Goal: Transaction & Acquisition: Purchase product/service

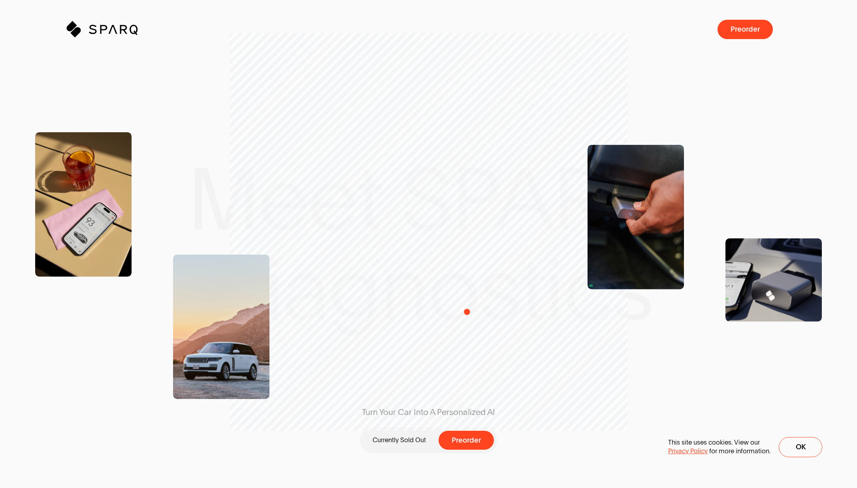
drag, startPoint x: 456, startPoint y: 204, endPoint x: 489, endPoint y: 328, distance: 128.3
click at [488, 328] on div "Turn Your Car Into A Personalized AI Currently Sold Out Preorder" at bounding box center [429, 244] width 234 height 309
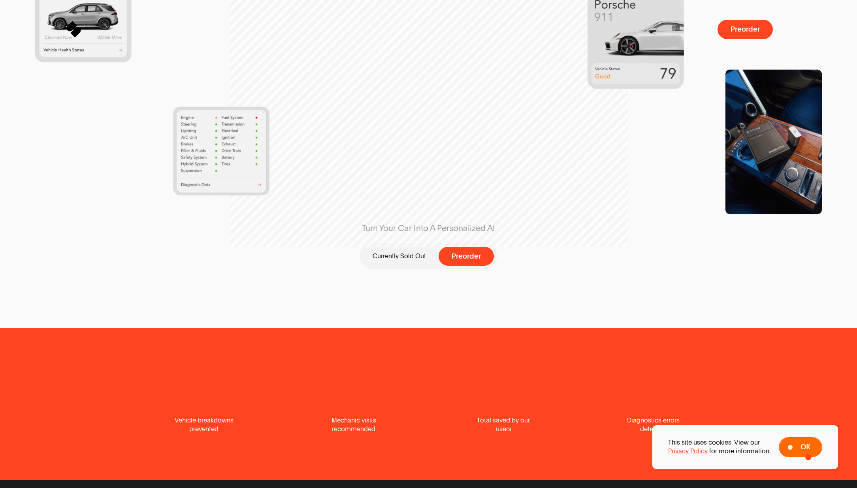
click at [674, 452] on button "Ok" at bounding box center [799, 447] width 43 height 20
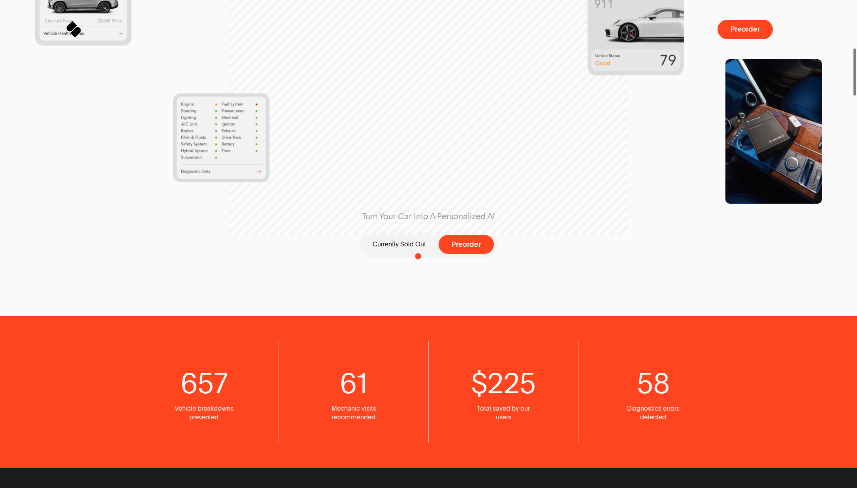
click at [410, 244] on p "Currently Sold Out" at bounding box center [398, 244] width 53 height 9
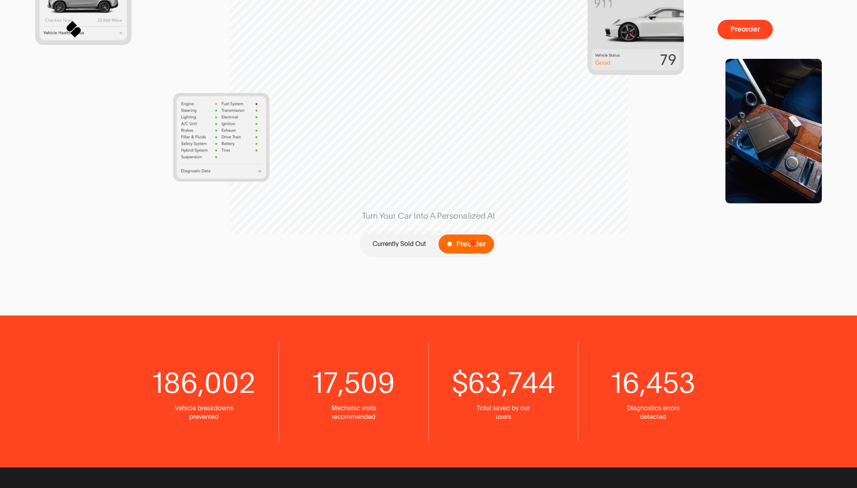
click at [473, 243] on span "Preorder" at bounding box center [470, 245] width 29 height 8
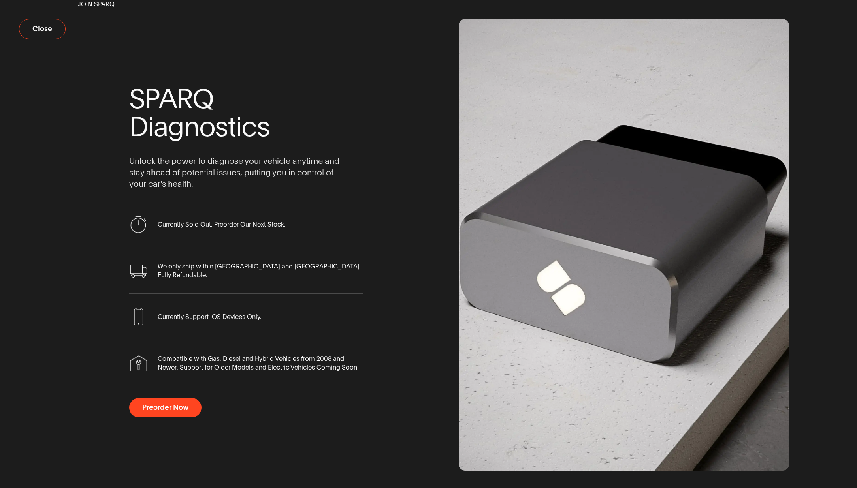
drag, startPoint x: 45, startPoint y: 30, endPoint x: 323, endPoint y: 43, distance: 278.7
click at [323, 43] on div "Close Join Sparq SPARQ Diagnostics Unlock the power to diagnose your vehicle an…" at bounding box center [428, 244] width 857 height 488
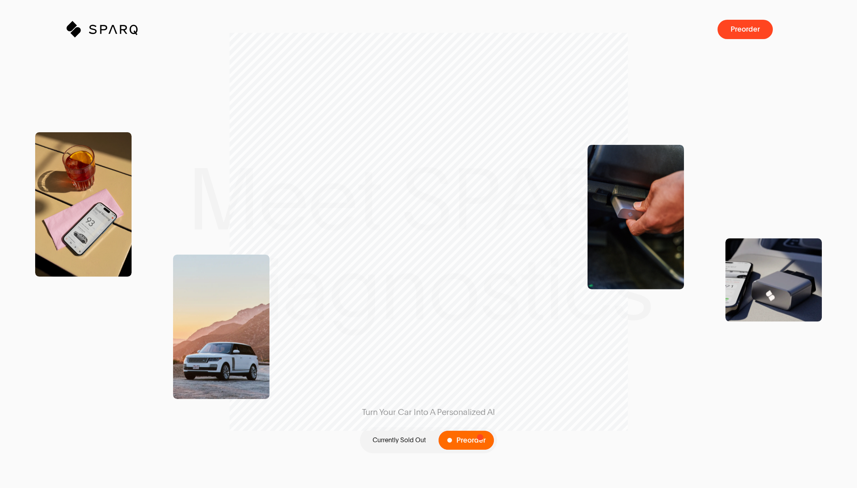
click at [480, 437] on span "Preorder" at bounding box center [470, 441] width 29 height 8
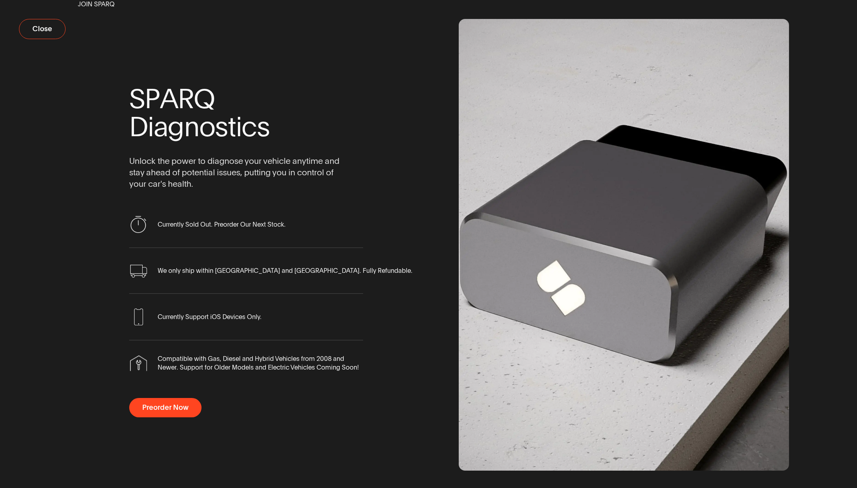
click at [807, 87] on div "Join Sparq S P A R Q D i a g n o s t i c s Unlock the power to diagnose your ve…" at bounding box center [428, 244] width 758 height 488
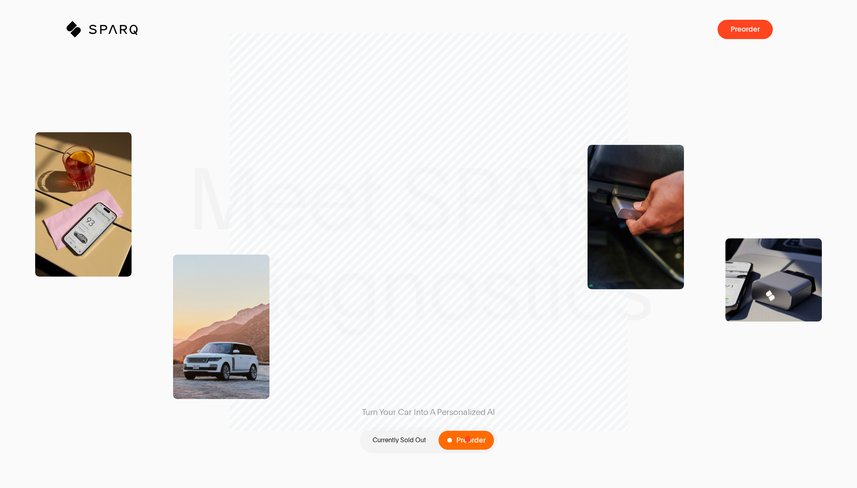
click at [468, 439] on span "Preorder" at bounding box center [470, 441] width 29 height 8
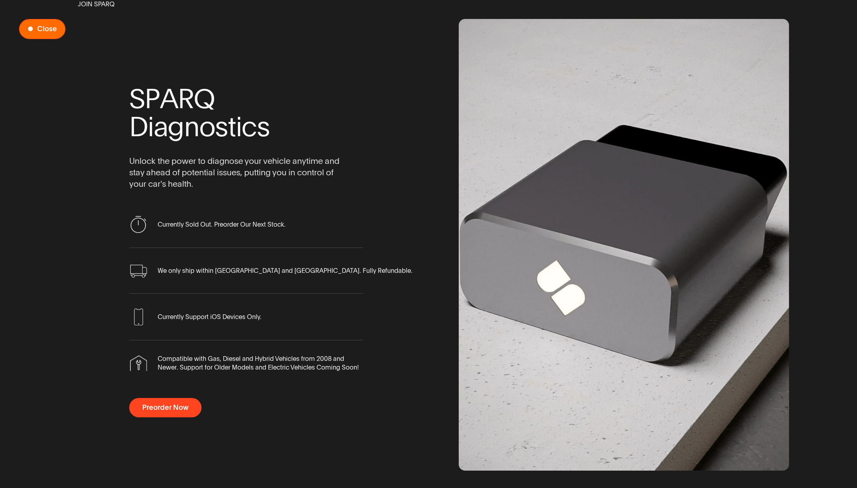
click at [48, 25] on span "Close" at bounding box center [47, 29] width 20 height 8
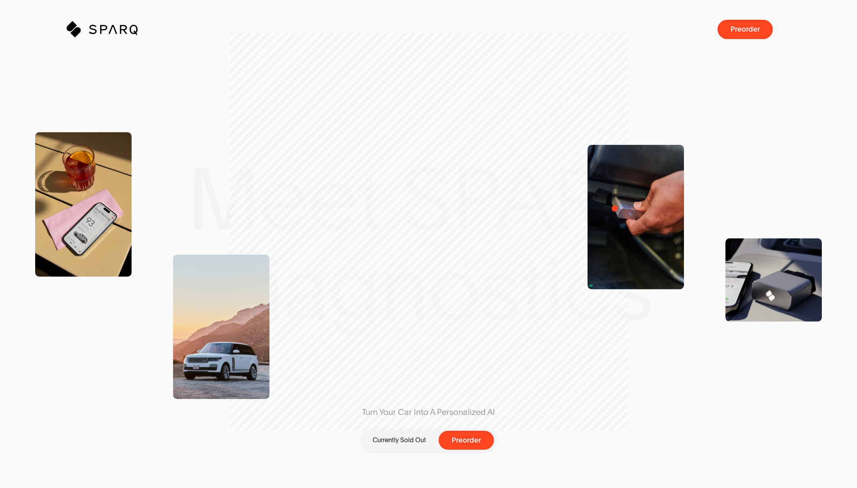
click at [635, 210] on img at bounding box center [635, 217] width 96 height 145
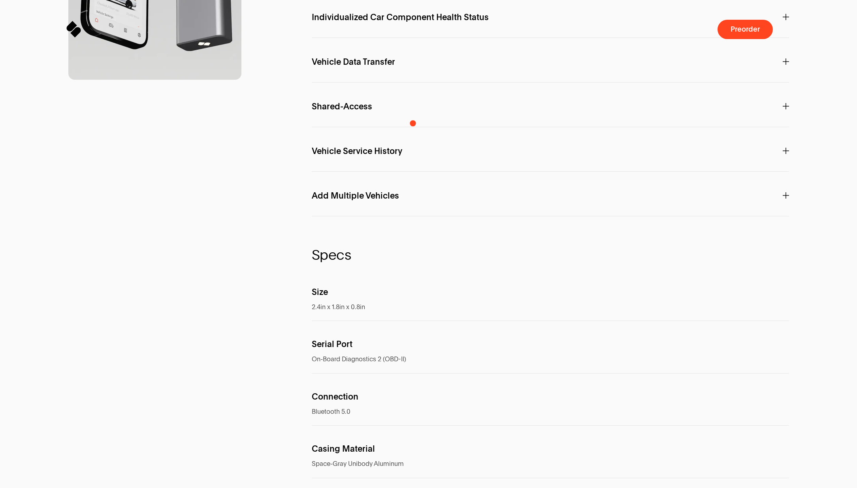
click at [413, 116] on div "F e a t u r e s SPARQ A.I. Interact directly with your car with Personalized In…" at bounding box center [550, 227] width 477 height 818
